Goal: Find specific page/section: Find specific page/section

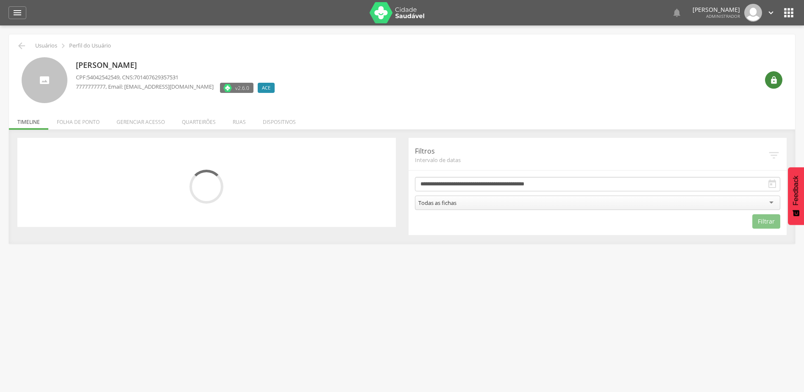
click at [772, 83] on icon "" at bounding box center [774, 80] width 8 height 8
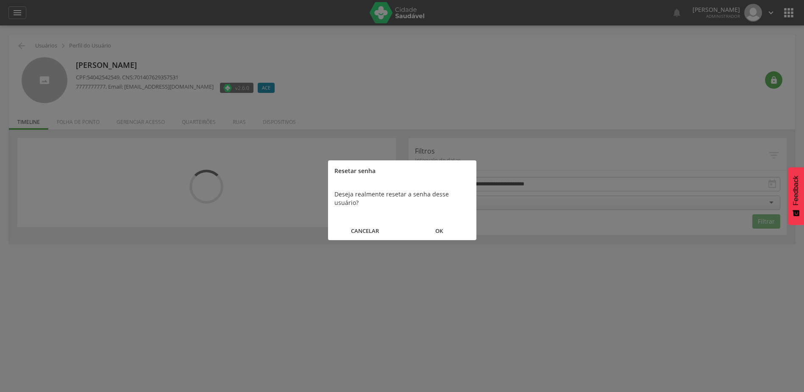
click at [430, 223] on button "OK" at bounding box center [439, 231] width 74 height 18
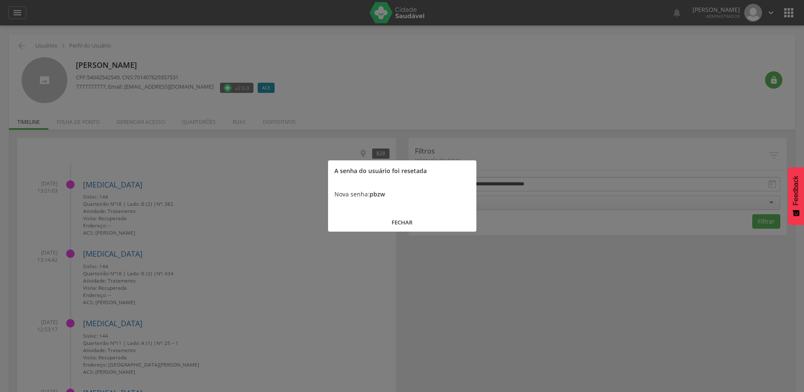
click at [413, 233] on div at bounding box center [402, 196] width 804 height 392
click at [412, 224] on button "FECHAR" at bounding box center [402, 222] width 148 height 18
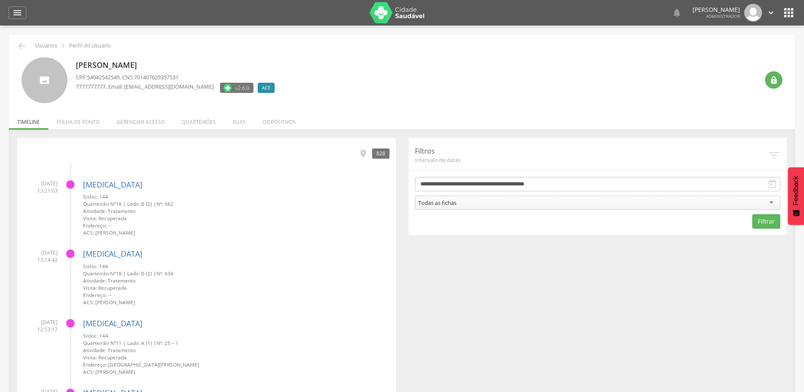
drag, startPoint x: 195, startPoint y: 69, endPoint x: 174, endPoint y: 79, distance: 22.6
click at [174, 79] on div "[PERSON_NAME] CPF: 54042542549 , CNS: 701407629357531 7777777777 , Email: [EMAI…" at bounding box center [177, 80] width 203 height 46
drag, startPoint x: 174, startPoint y: 79, endPoint x: 80, endPoint y: 66, distance: 95.4
click at [80, 67] on div "[PERSON_NAME] CPF: 54042542549 , CNS: 701407629357531 7777777777 , Email: [EMAI…" at bounding box center [177, 80] width 203 height 46
click at [80, 67] on p "[PERSON_NAME]" at bounding box center [177, 65] width 203 height 11
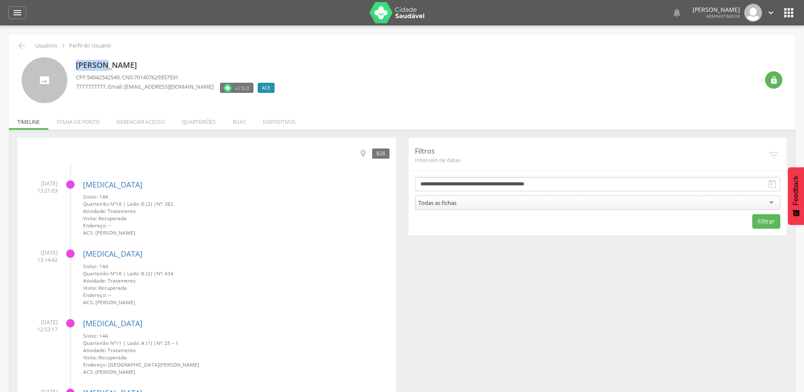
click at [80, 67] on p "[PERSON_NAME]" at bounding box center [177, 65] width 203 height 11
click at [80, 66] on p "[PERSON_NAME]" at bounding box center [177, 65] width 203 height 11
